Goal: Navigation & Orientation: Understand site structure

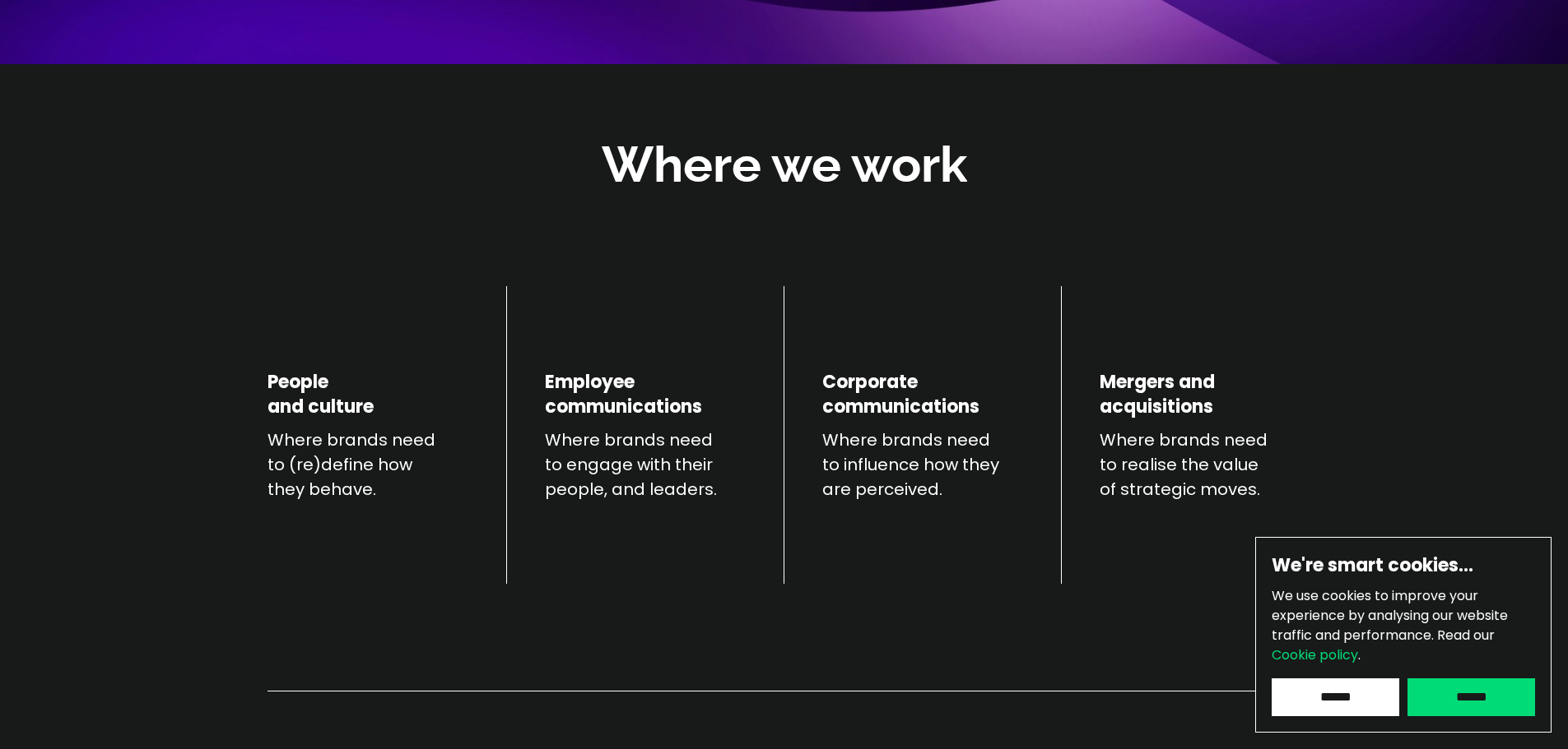
scroll to position [549, 0]
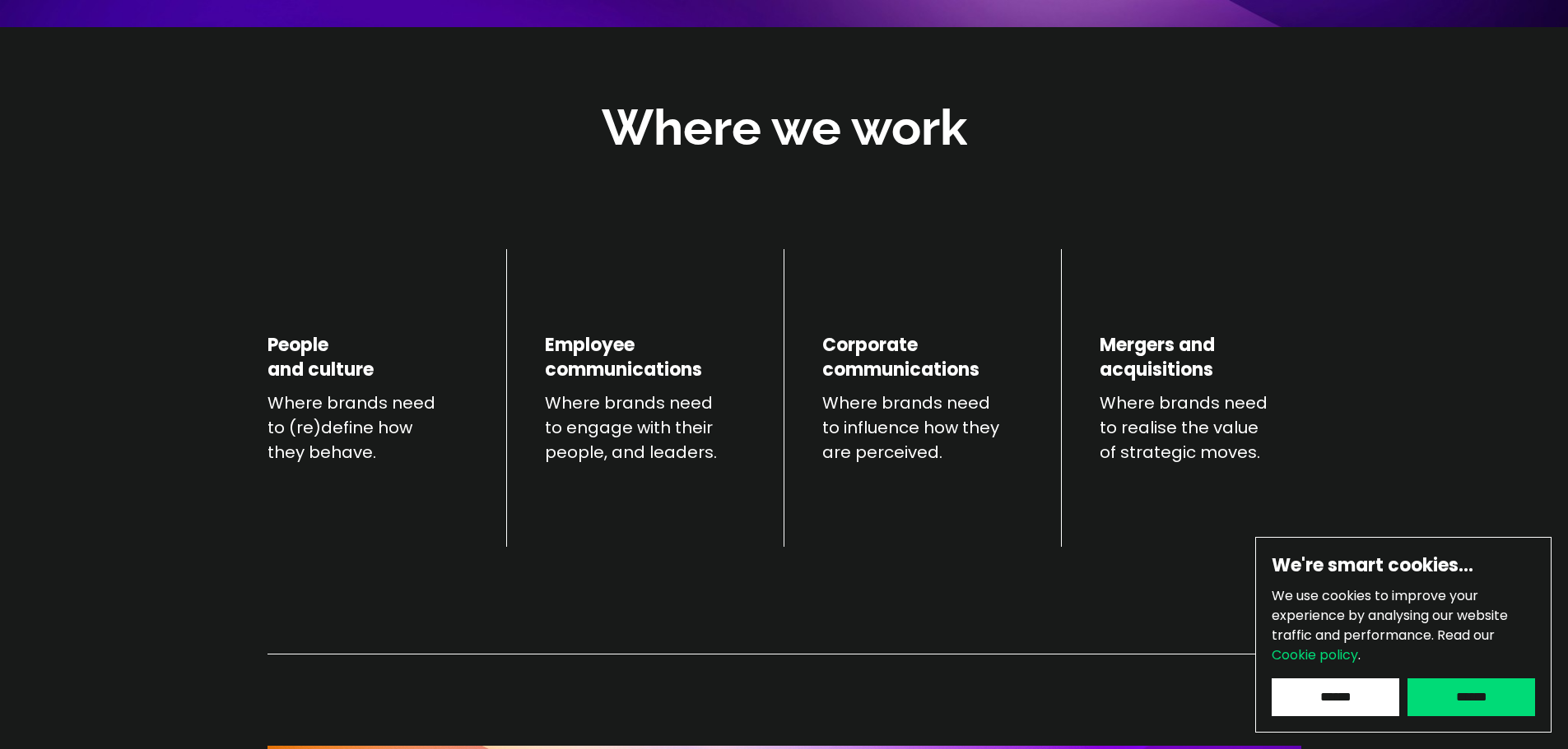
click at [330, 415] on p "Where brands need to (re)define how they behave." at bounding box center [368, 427] width 201 height 74
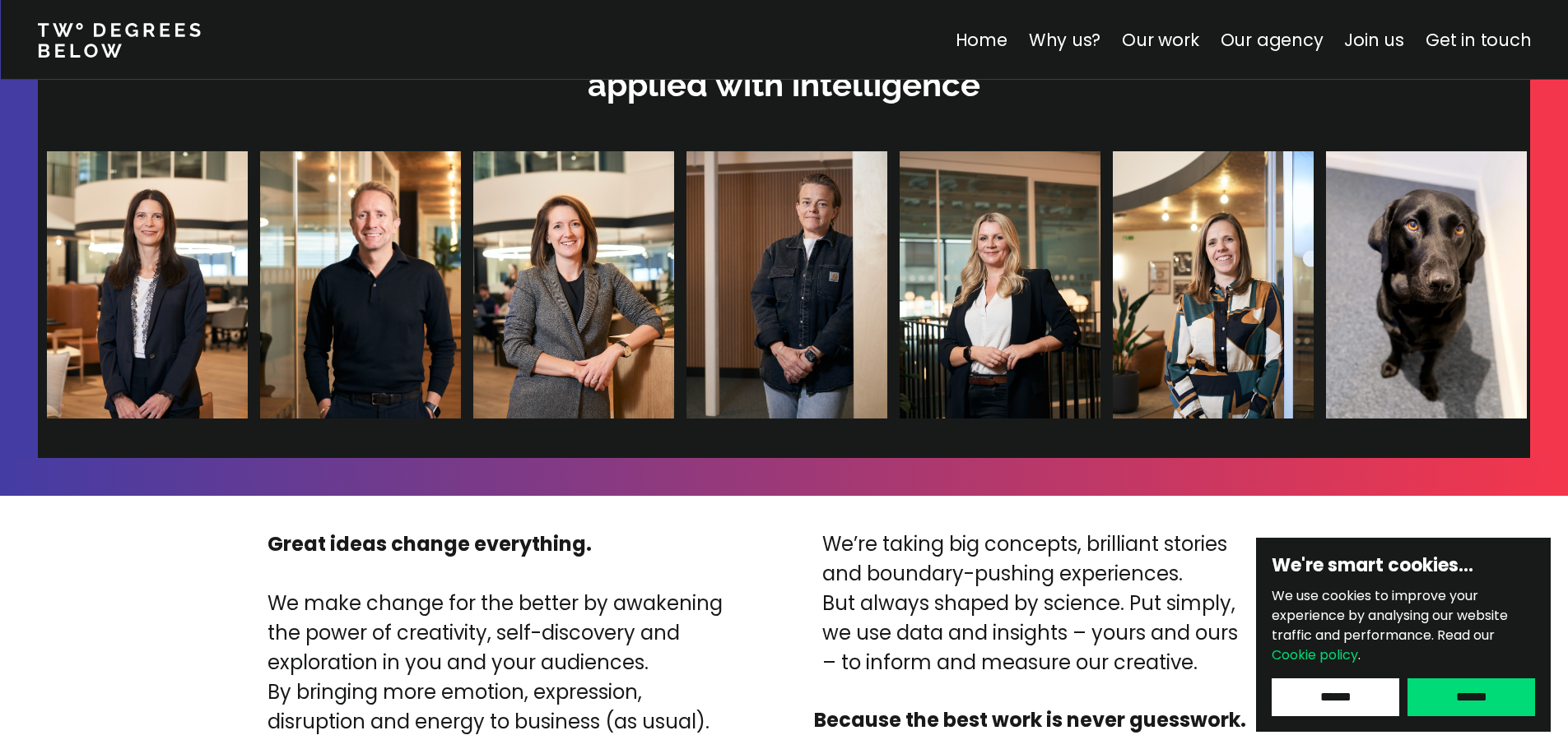
scroll to position [3729, 0]
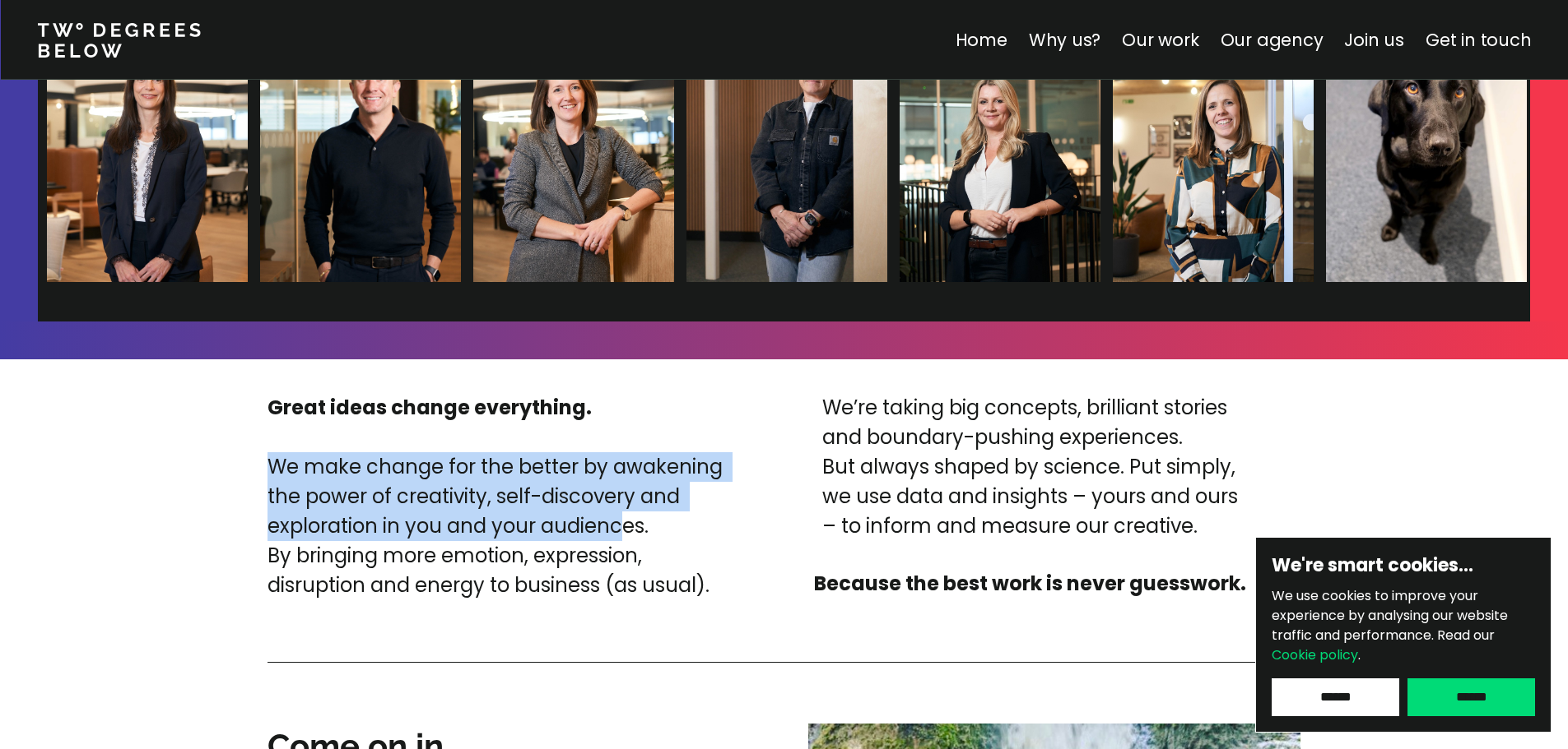
drag, startPoint x: 618, startPoint y: 520, endPoint x: 317, endPoint y: 445, distance: 310.2
click at [317, 445] on div "Great ideas change everything. We make change for the better by awakening the p…" at bounding box center [503, 497] width 473 height 207
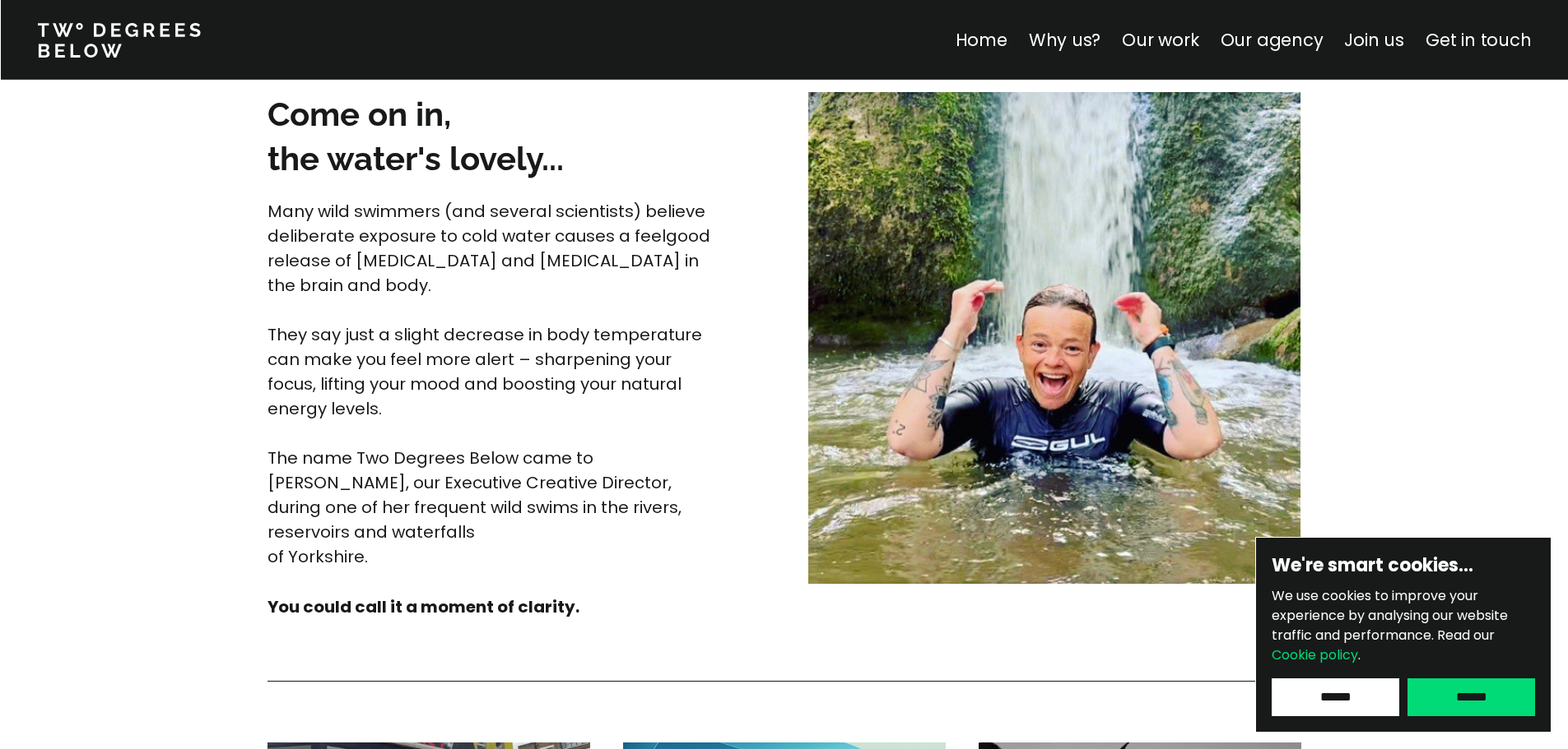
scroll to position [4387, 0]
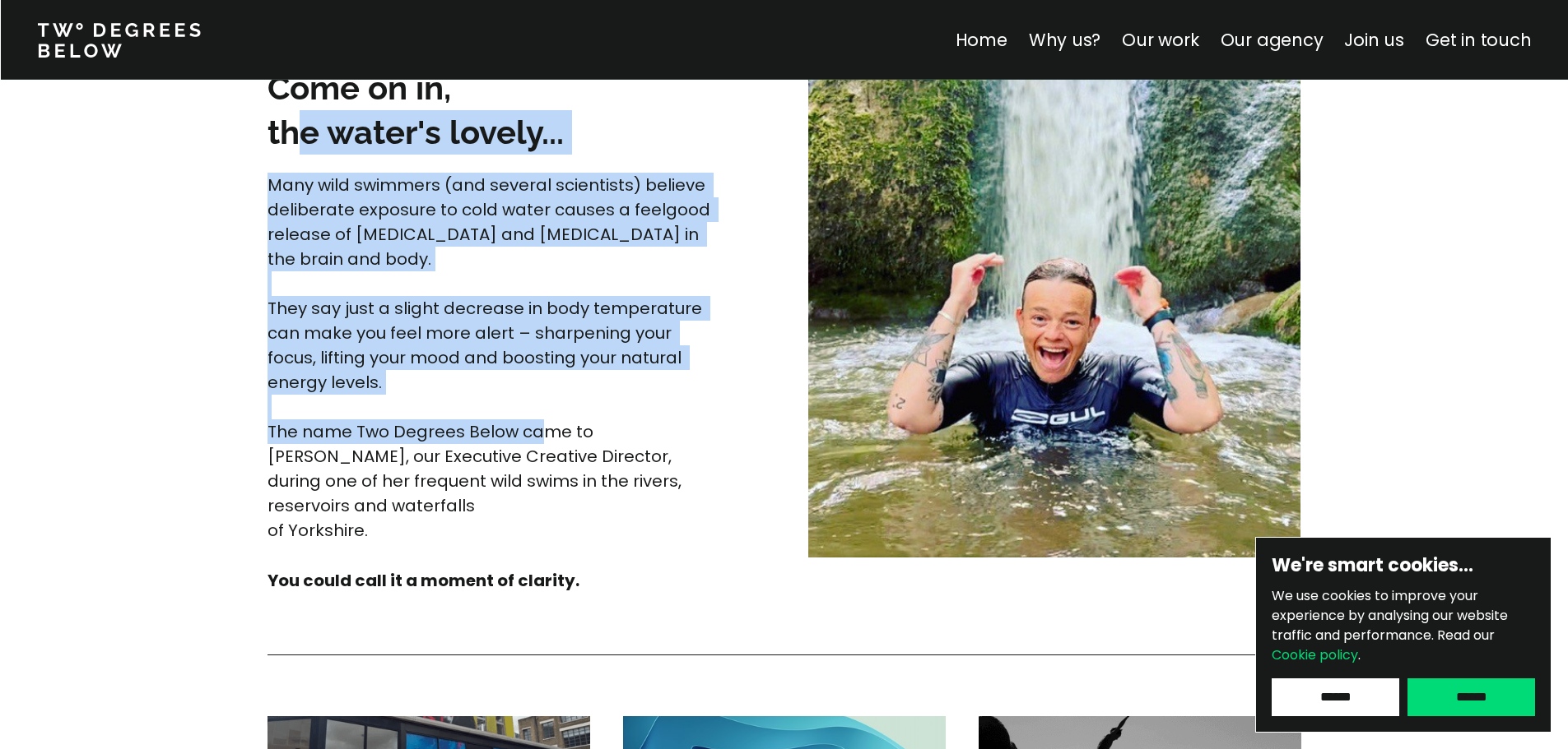
drag, startPoint x: 542, startPoint y: 422, endPoint x: 293, endPoint y: 153, distance: 366.6
click at [293, 153] on div "Come on in, the water's lovely... Many wild swimmers (and several scientists) b…" at bounding box center [503, 329] width 473 height 527
click at [293, 155] on div "Come on in, the water's lovely... Many wild swimmers (and several scientists) b…" at bounding box center [503, 329] width 473 height 527
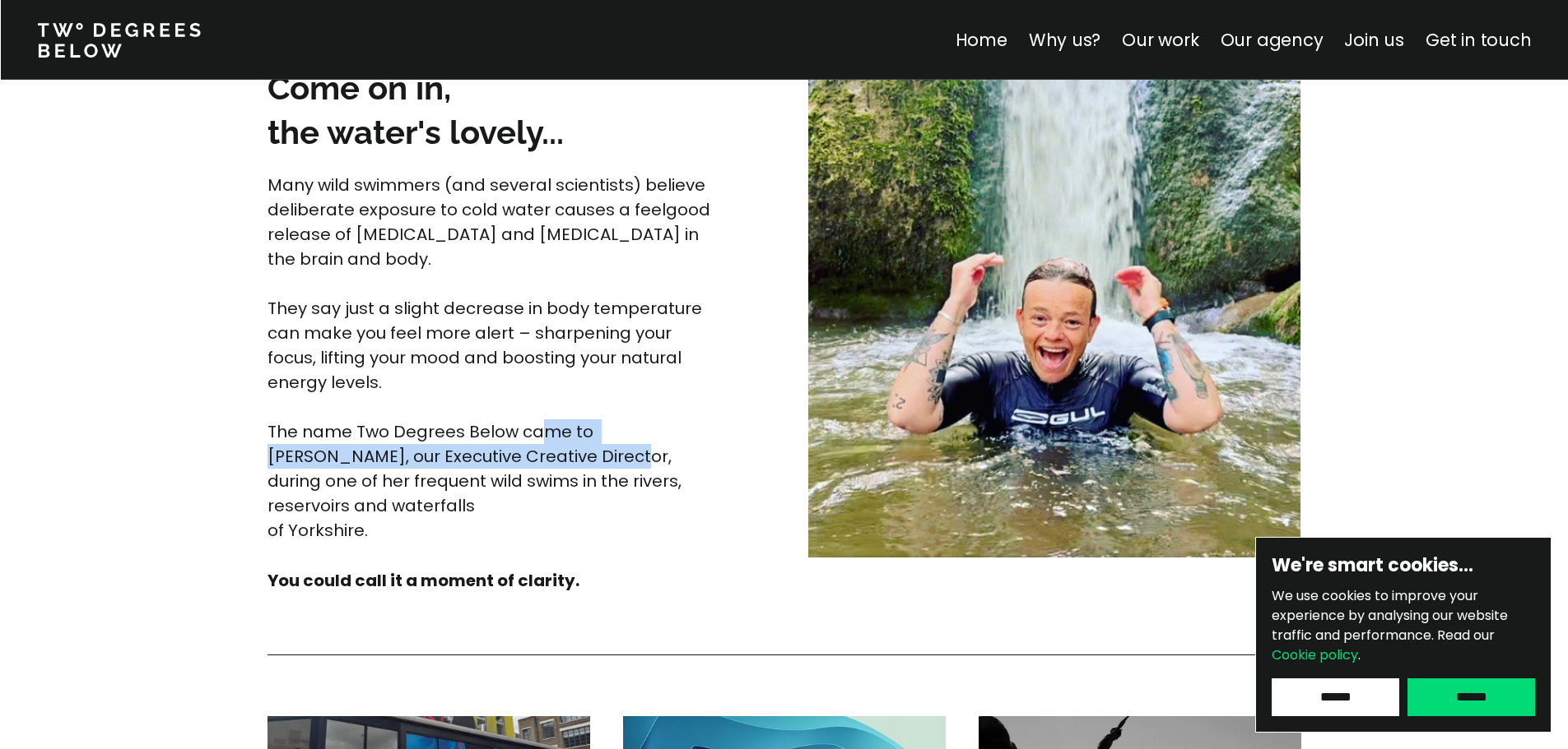
drag, startPoint x: 292, startPoint y: 155, endPoint x: 541, endPoint y: 468, distance: 400.0
click at [541, 468] on div "Come on in, the water's lovely... Many wild swimmers (and several scientists) b…" at bounding box center [503, 329] width 473 height 527
click at [541, 468] on p "Many wild swimmers (and several scientists) believe deliberate exposure to cold…" at bounding box center [491, 358] width 449 height 370
drag, startPoint x: 581, startPoint y: 496, endPoint x: 333, endPoint y: 180, distance: 401.7
click at [333, 180] on p "Many wild swimmers (and several scientists) believe deliberate exposure to cold…" at bounding box center [491, 358] width 449 height 370
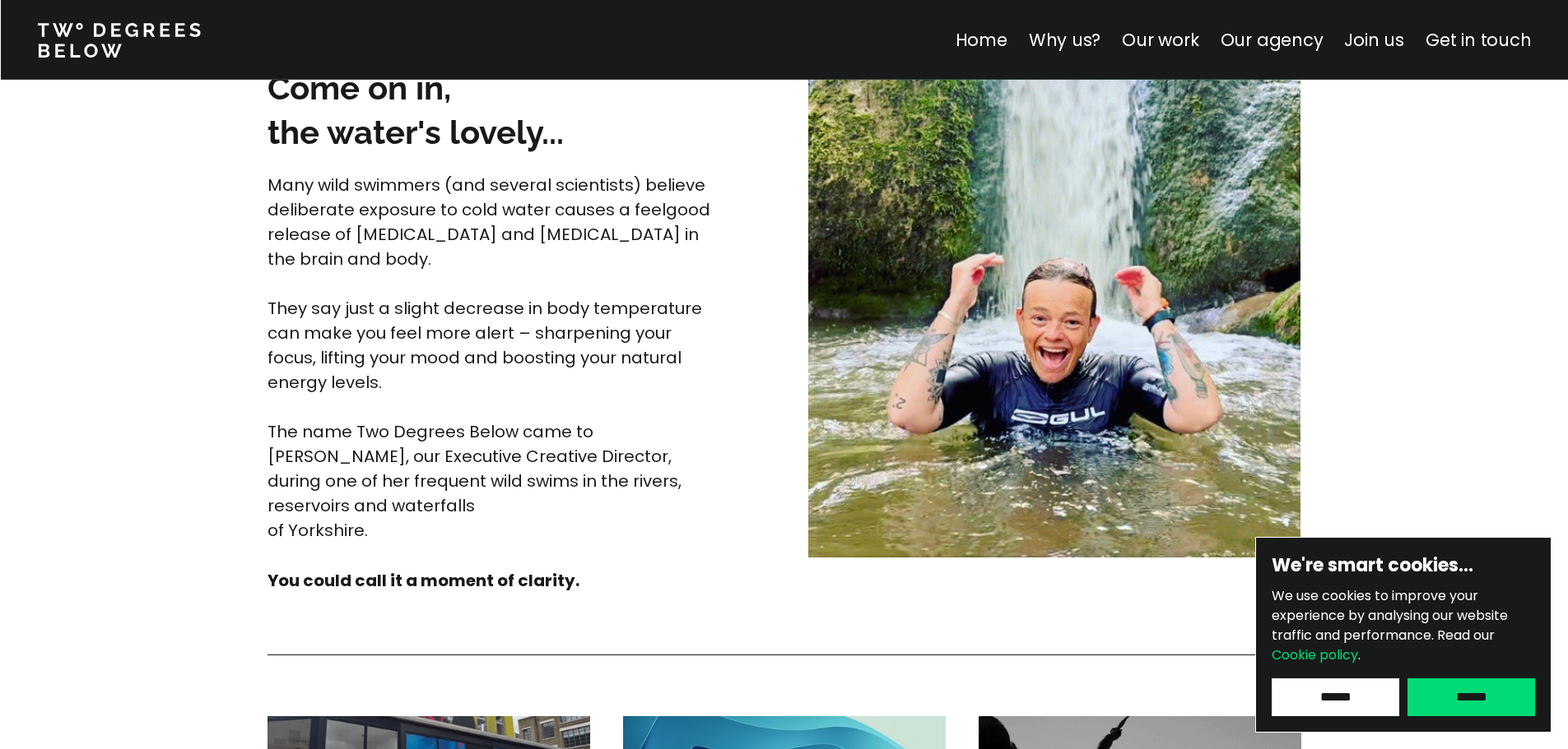
click at [333, 180] on span "Many wild swimmers (and several scientists) believe deliberate exposure to cold…" at bounding box center [490, 221] width 447 height 97
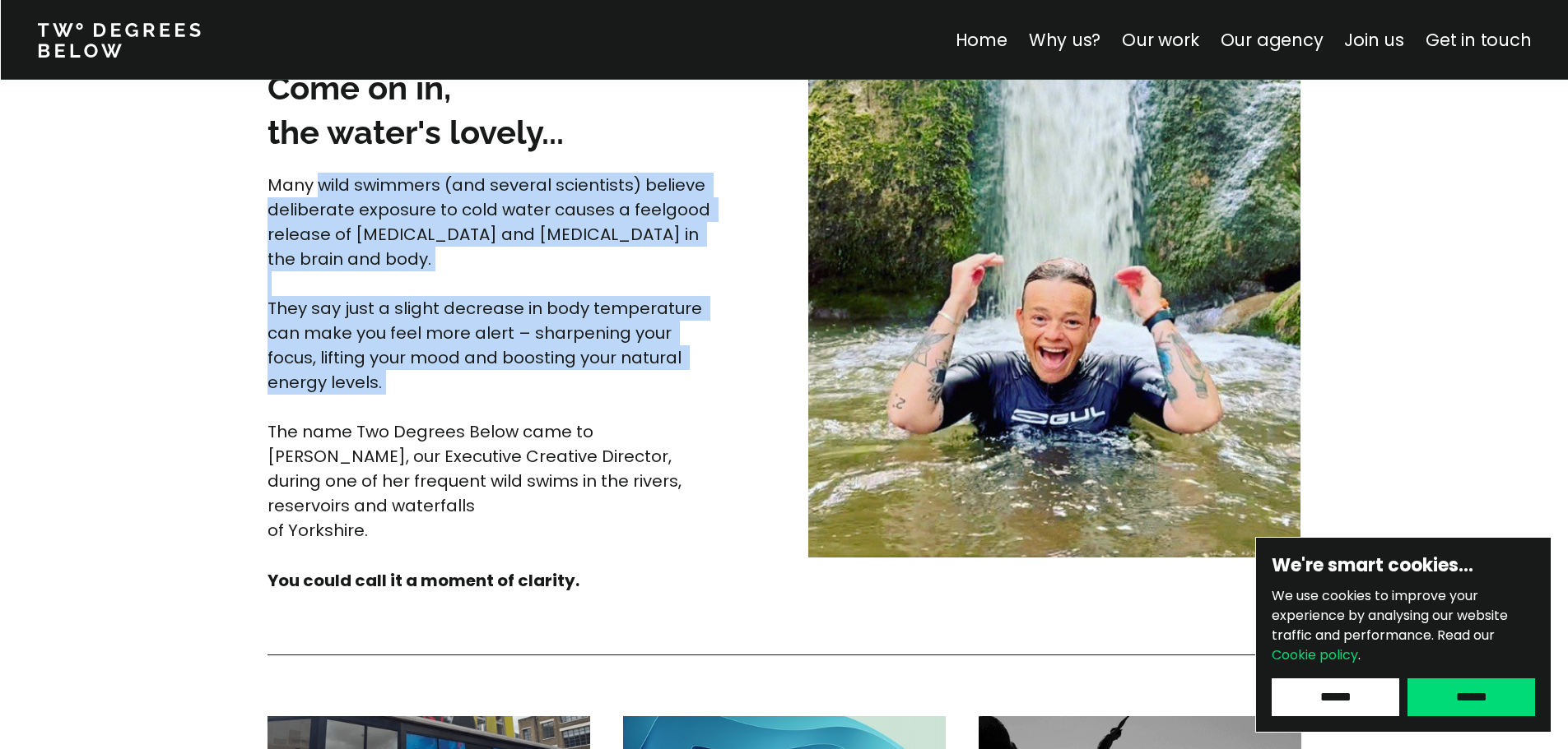
drag, startPoint x: 316, startPoint y: 181, endPoint x: 551, endPoint y: 397, distance: 319.2
click at [551, 397] on p "Many wild swimmers (and several scientists) believe deliberate exposure to cold…" at bounding box center [491, 358] width 449 height 370
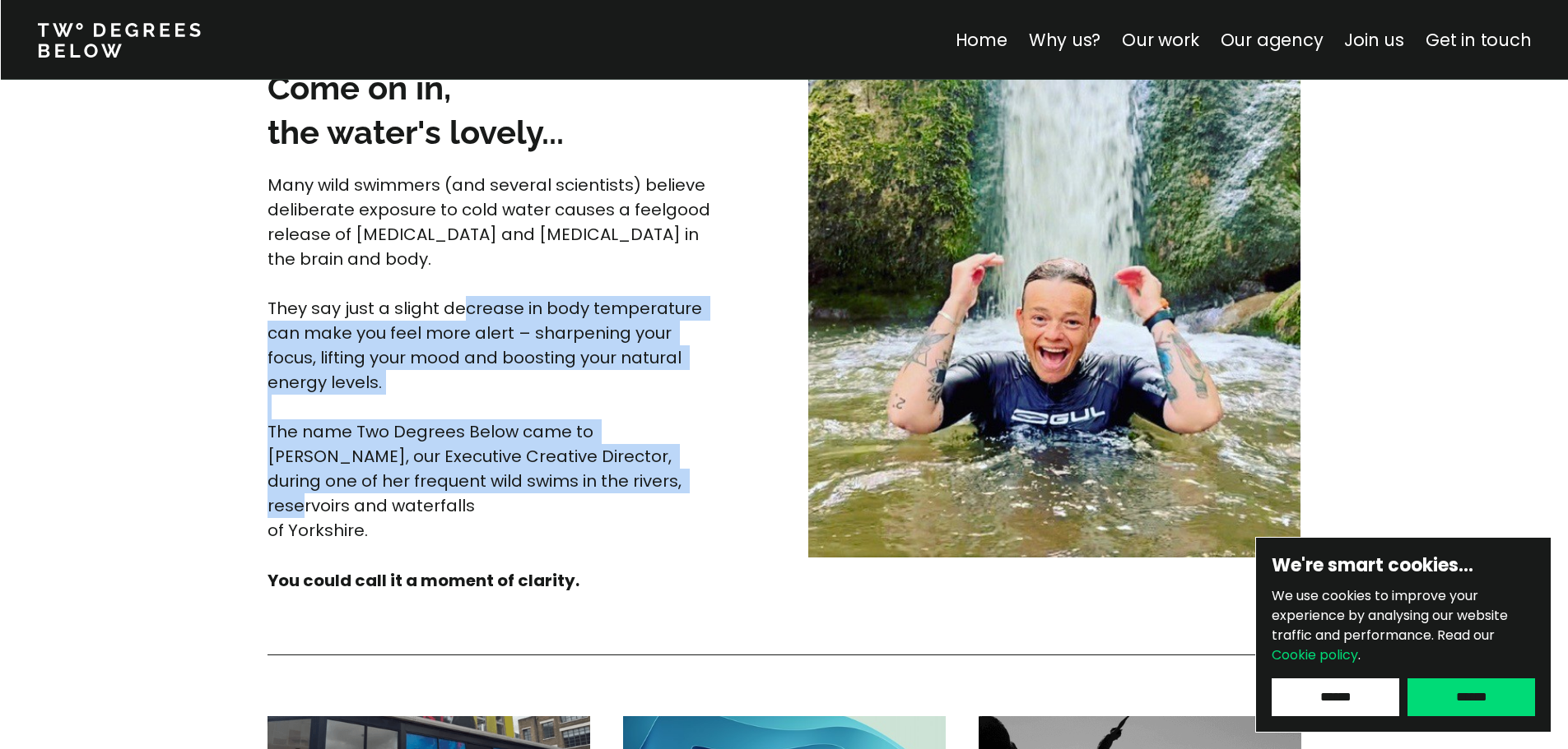
drag, startPoint x: 571, startPoint y: 477, endPoint x: 465, endPoint y: 302, distance: 204.6
click at [465, 302] on p "Many wild swimmers (and several scientists) believe deliberate exposure to cold…" at bounding box center [491, 358] width 449 height 370
click at [465, 302] on span "They say just a slight decrease in body temperature can make you feel more aler…" at bounding box center [487, 345] width 439 height 97
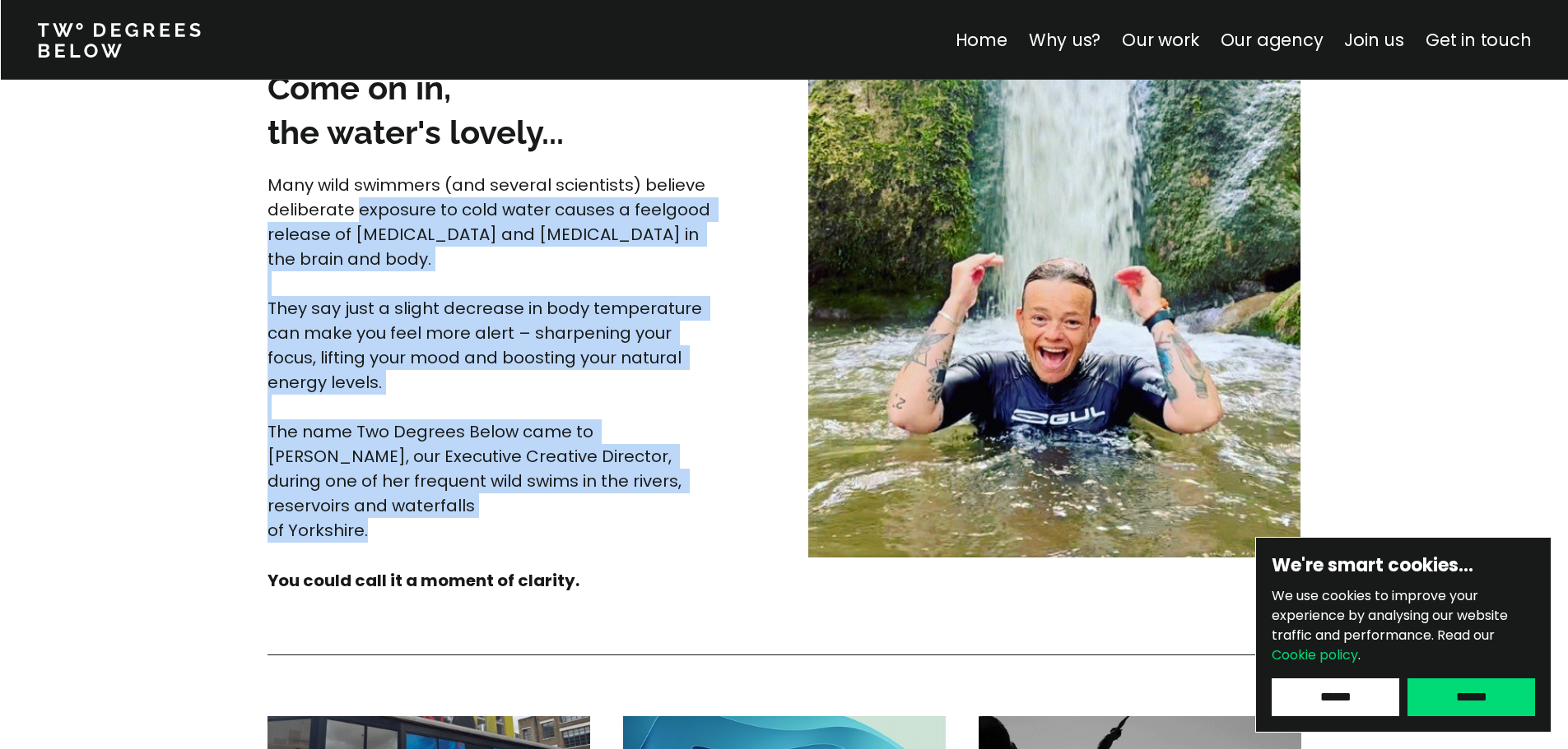
drag, startPoint x: 354, startPoint y: 217, endPoint x: 565, endPoint y: 539, distance: 385.0
click at [565, 539] on div "Come on in, the water's lovely... Many wild swimmers (and several scientists) b…" at bounding box center [503, 329] width 473 height 527
click at [565, 545] on div at bounding box center [503, 556] width 473 height 20
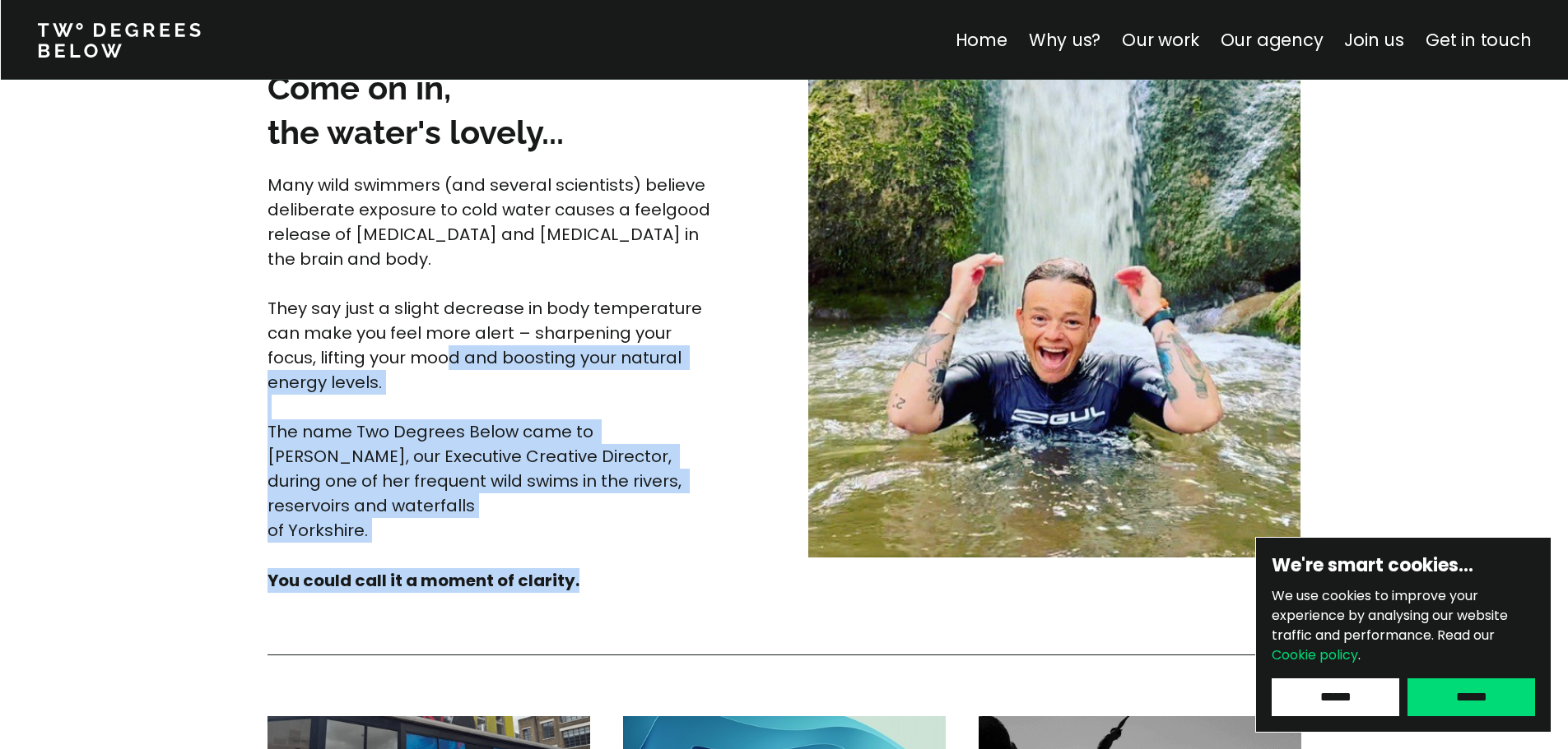
drag, startPoint x: 588, startPoint y: 557, endPoint x: 452, endPoint y: 357, distance: 241.9
click at [452, 357] on div "Come on in, the water's lovely... Many wild swimmers (and several scientists) b…" at bounding box center [503, 329] width 473 height 527
click at [454, 358] on span "They say just a slight decrease in body temperature can make you feel more aler…" at bounding box center [487, 345] width 439 height 97
click at [203, 402] on div "Great ideas change everything. We make change for the better by awakening the p…" at bounding box center [784, 637] width 1185 height 1870
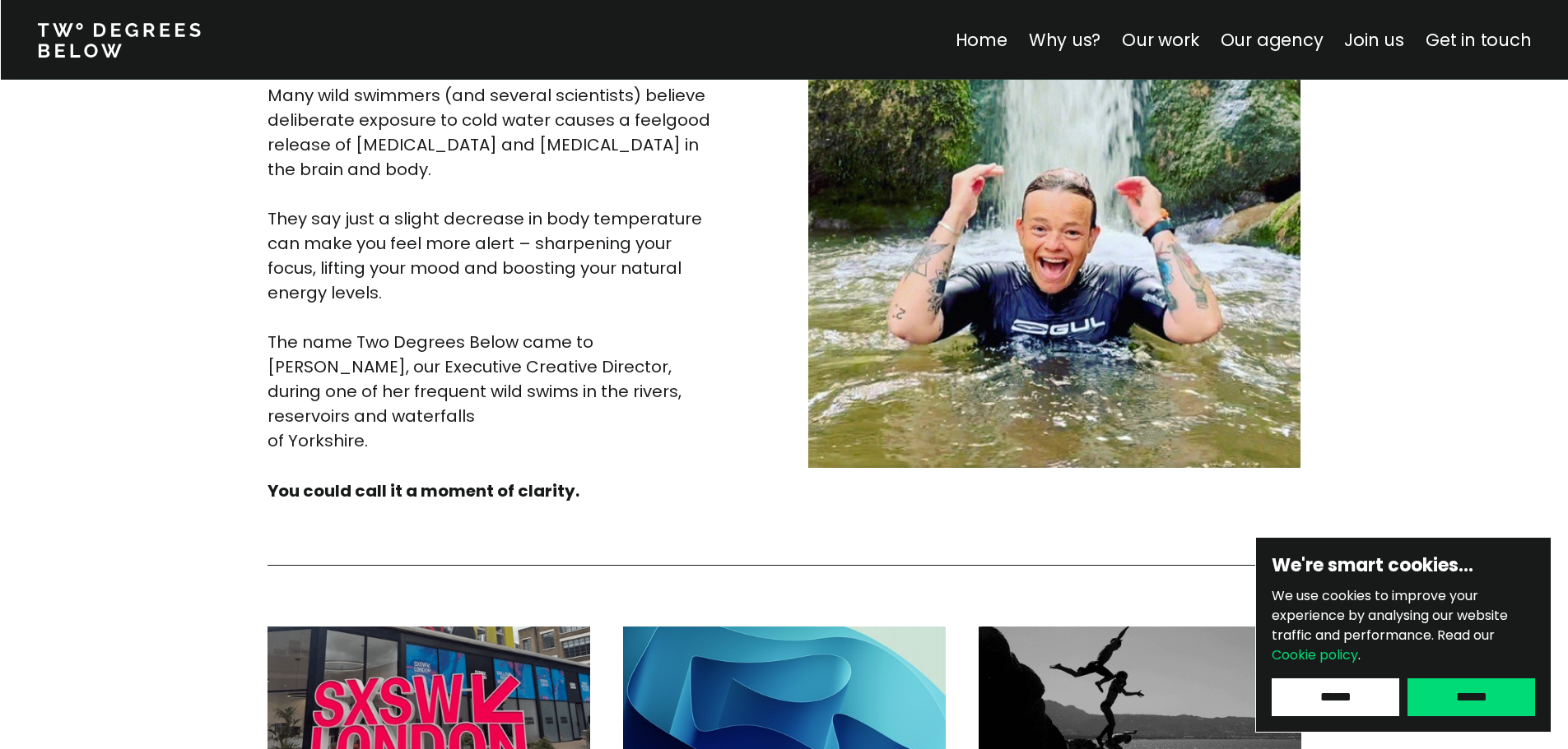
scroll to position [4827, 0]
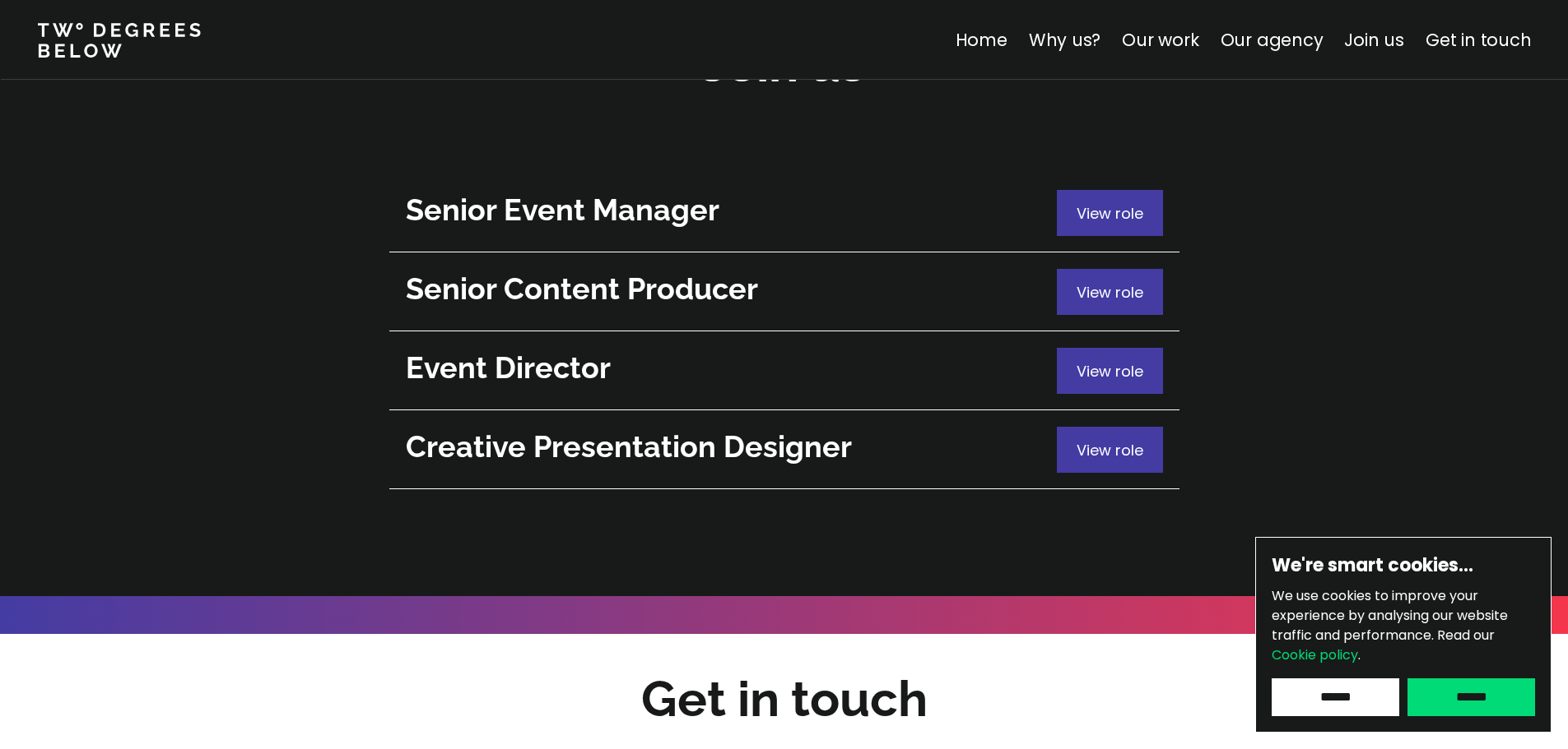
drag, startPoint x: 232, startPoint y: 506, endPoint x: 213, endPoint y: 117, distance: 389.5
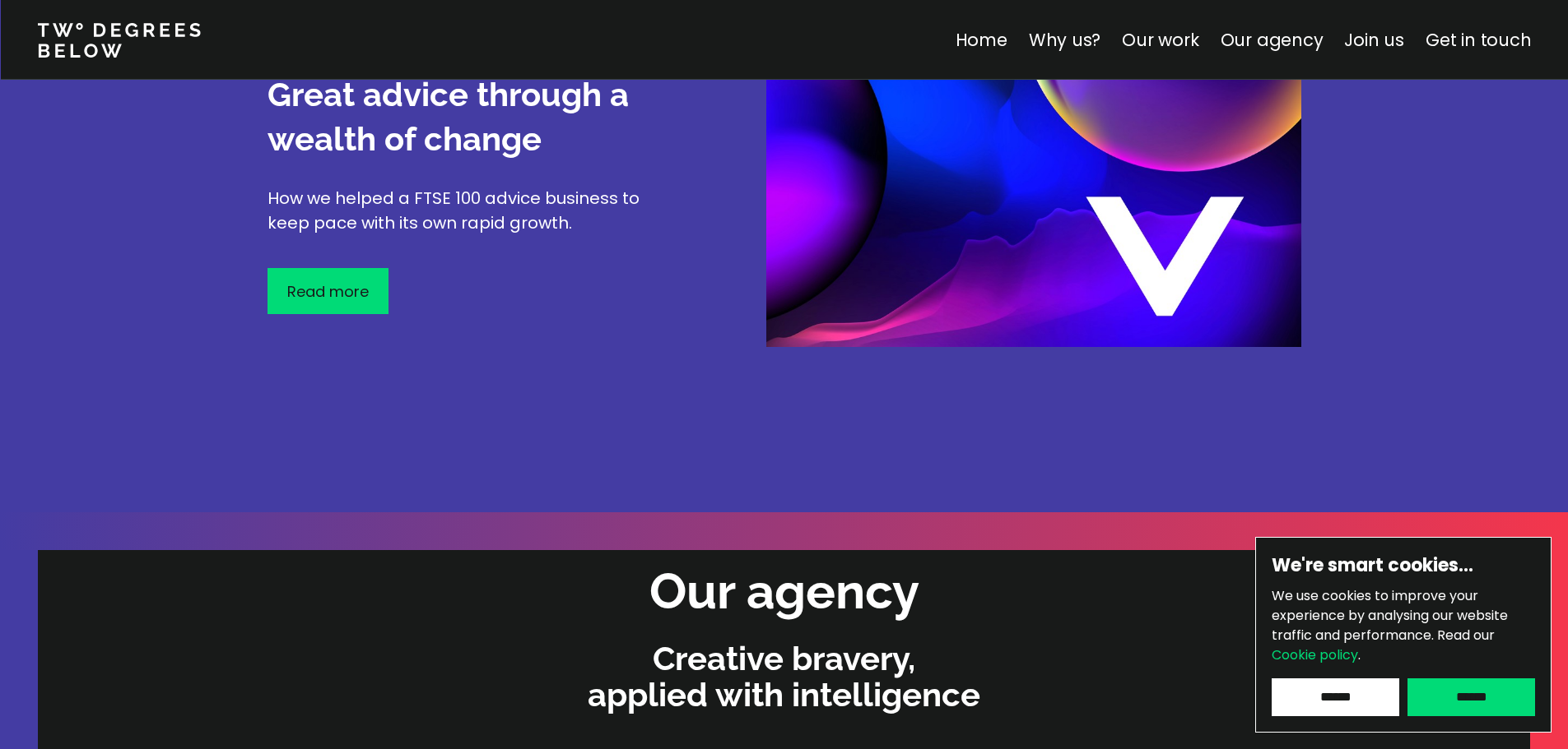
drag, startPoint x: 234, startPoint y: 398, endPoint x: 203, endPoint y: 75, distance: 324.5
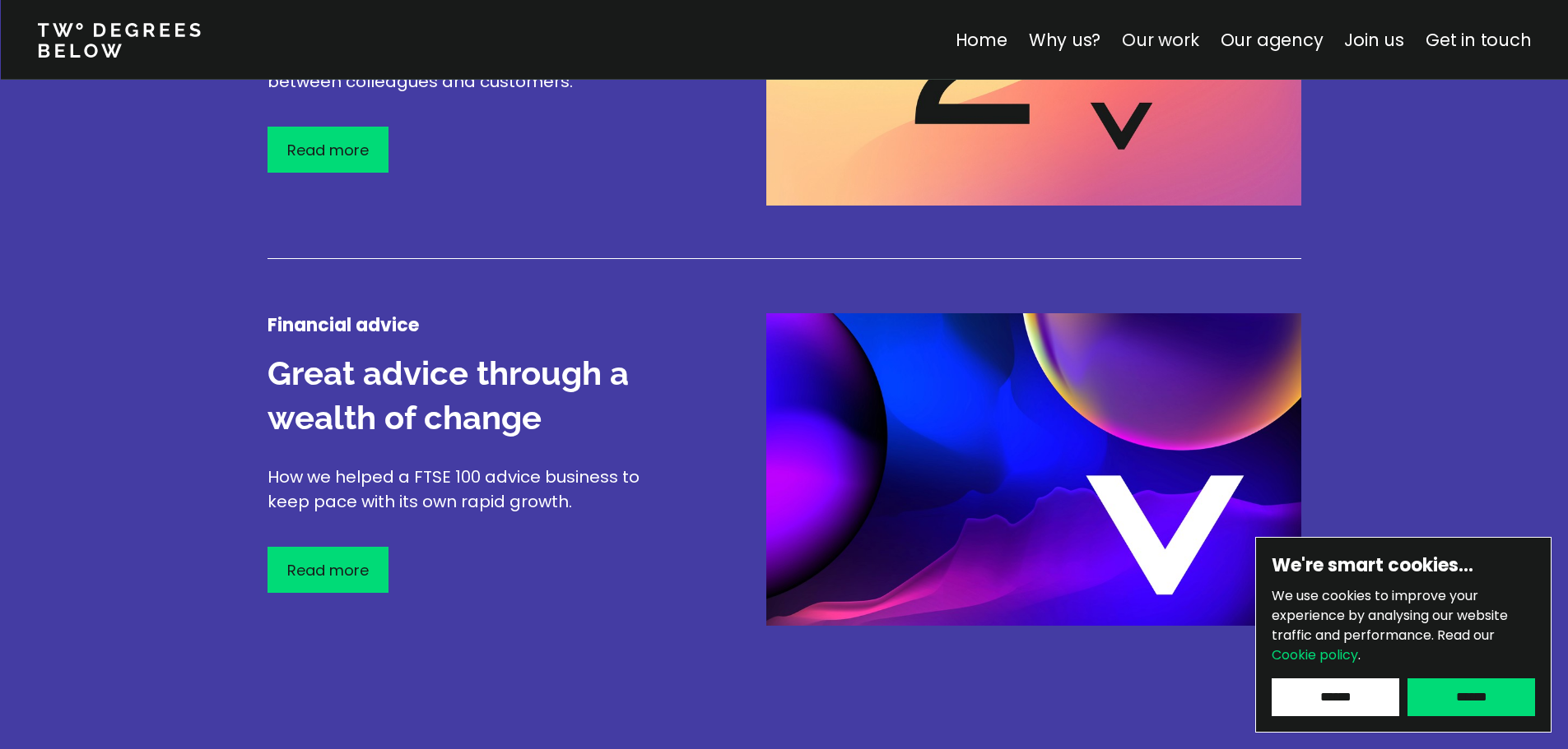
click at [1137, 38] on link "Our work" at bounding box center [1160, 40] width 77 height 24
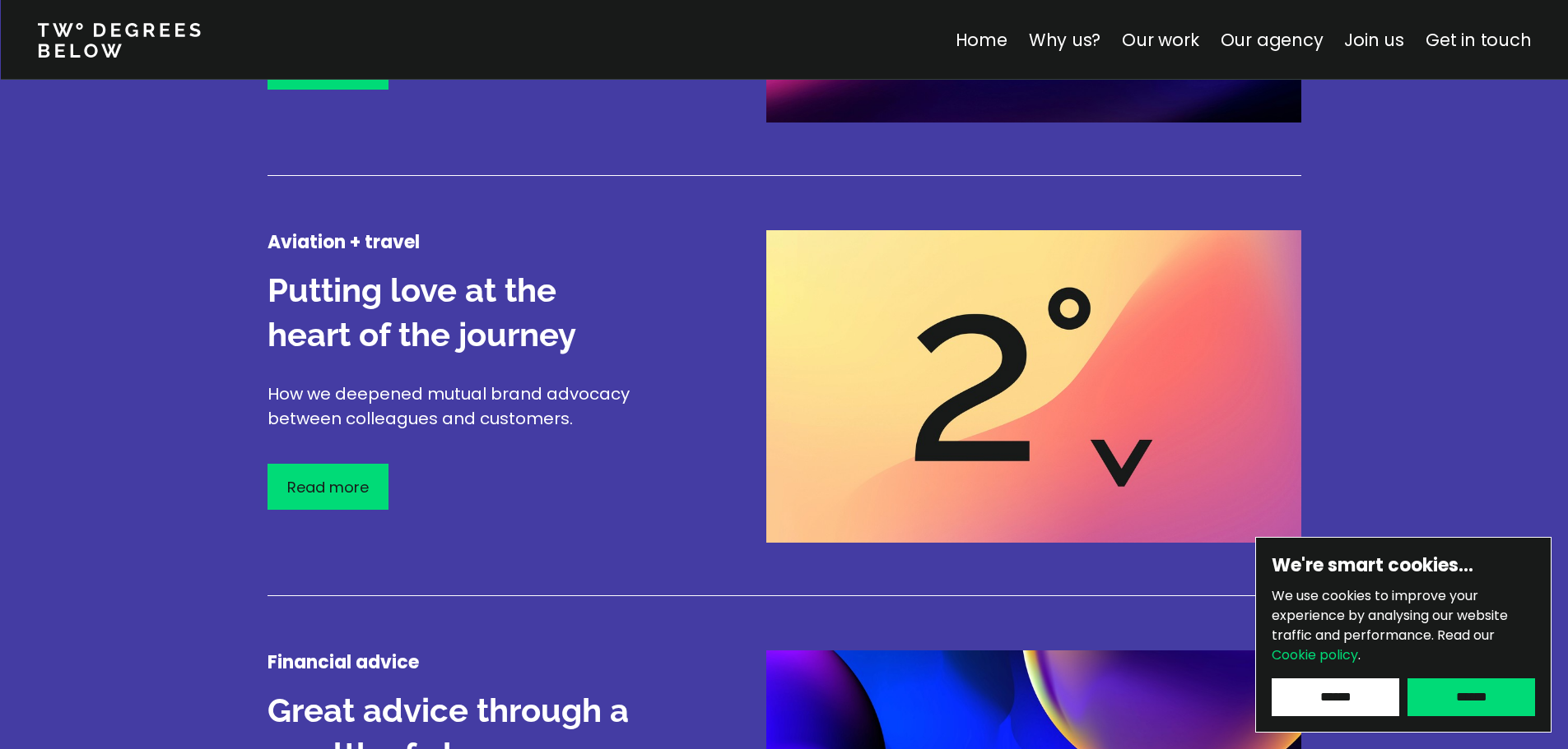
scroll to position [2037, 0]
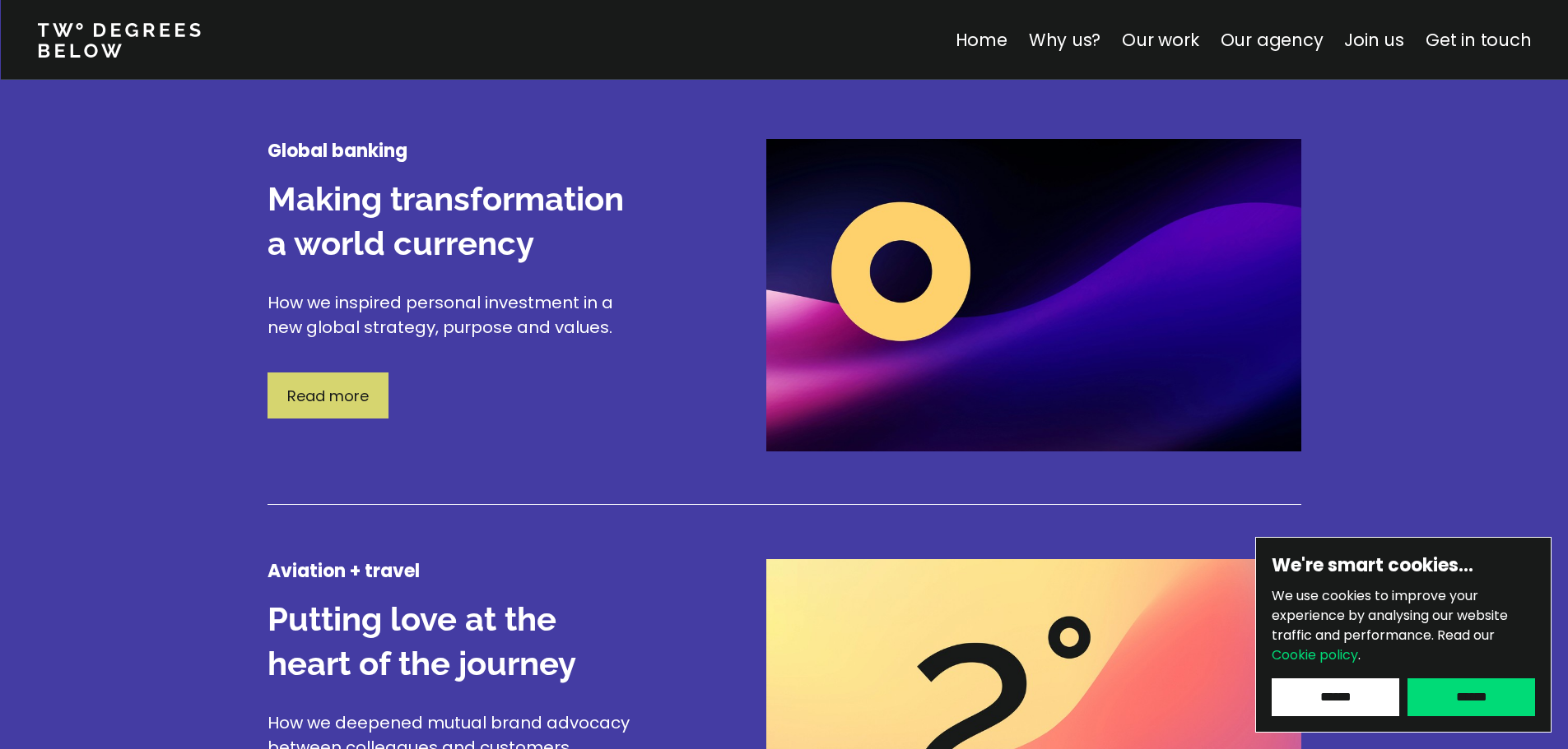
click at [351, 404] on p "Read more" at bounding box center [328, 396] width 81 height 22
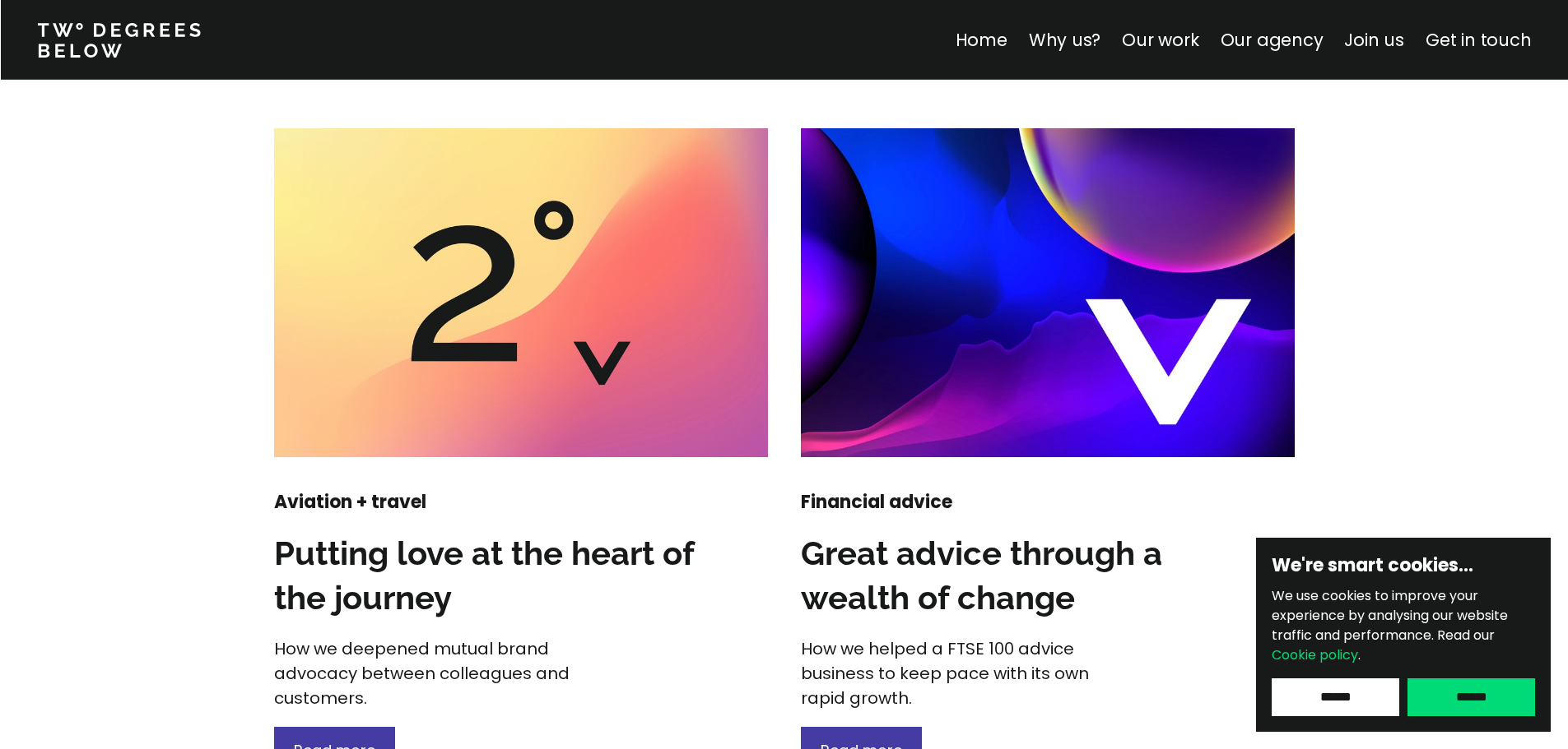
scroll to position [2194, 0]
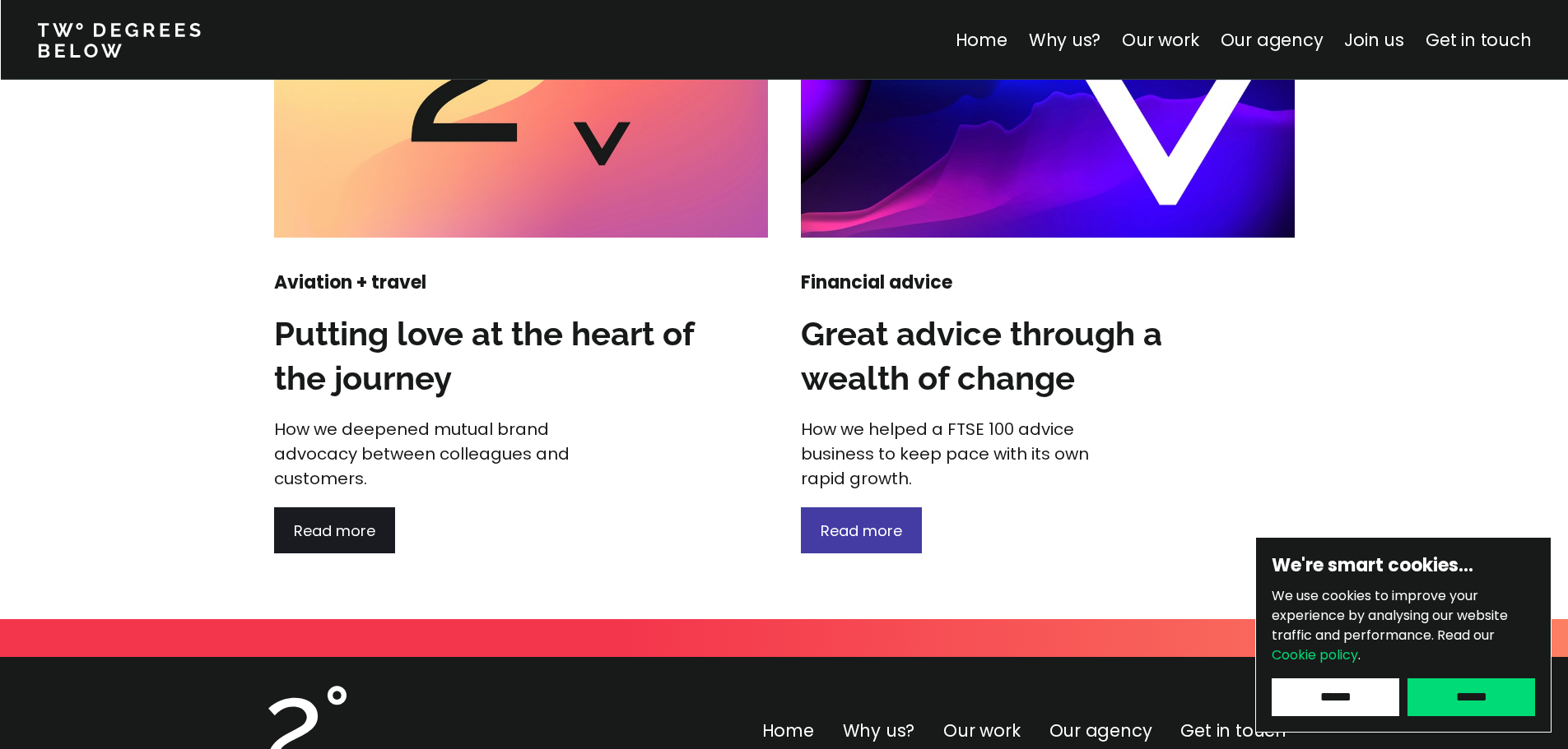
click at [360, 528] on span "Read more" at bounding box center [335, 531] width 81 height 20
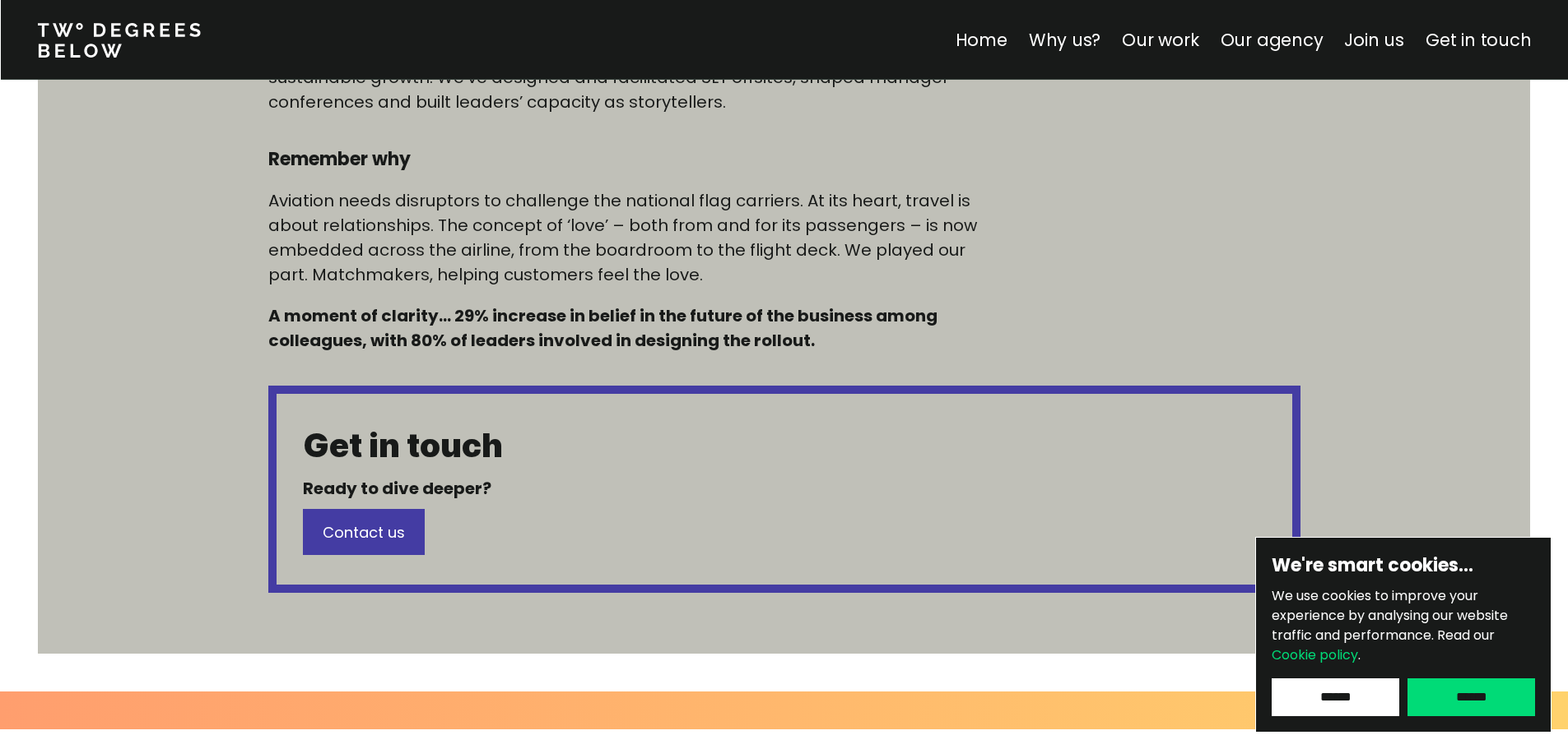
scroll to position [1207, 0]
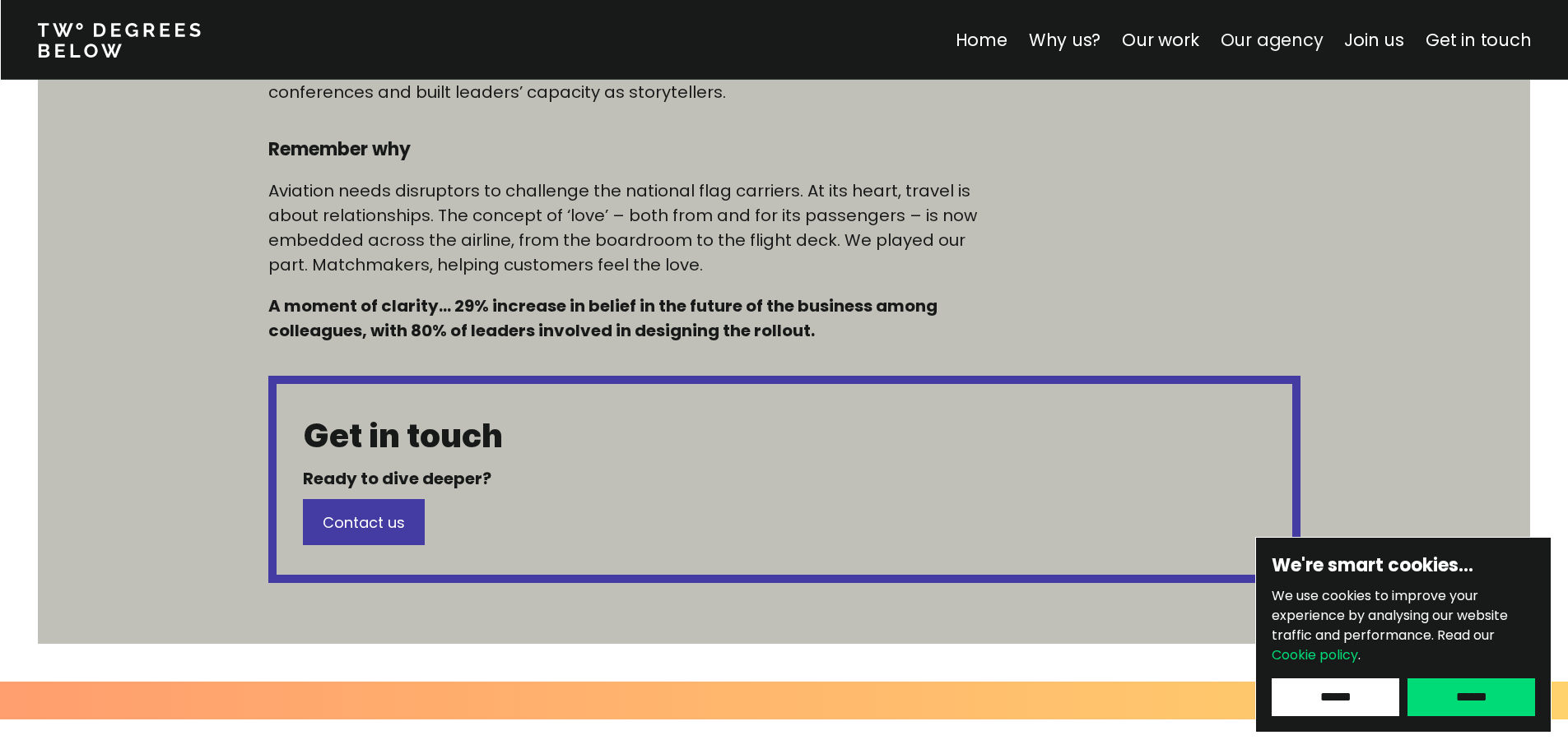
click at [1277, 43] on link "Our agency" at bounding box center [1271, 40] width 103 height 24
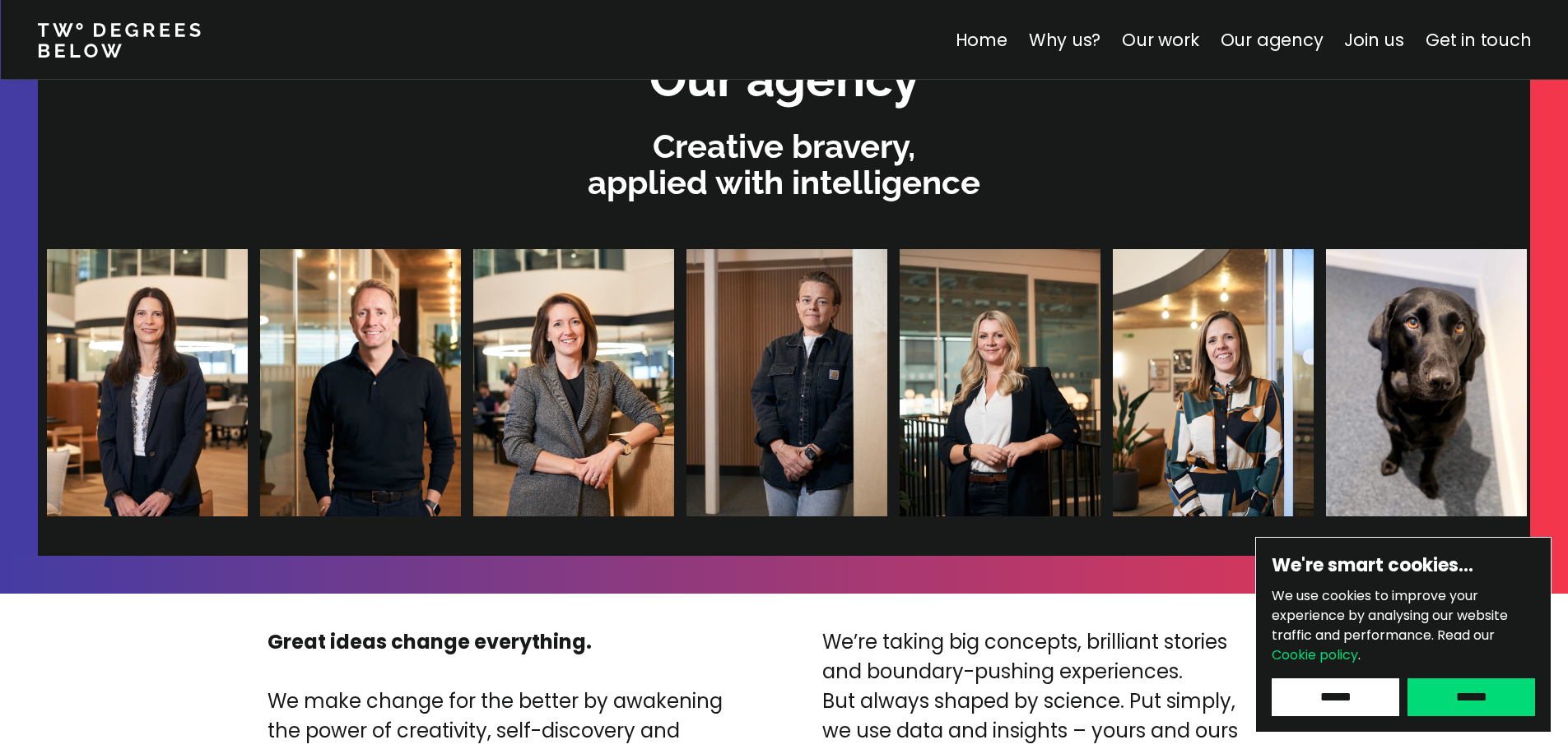
scroll to position [3715, 0]
